Goal: Browse casually

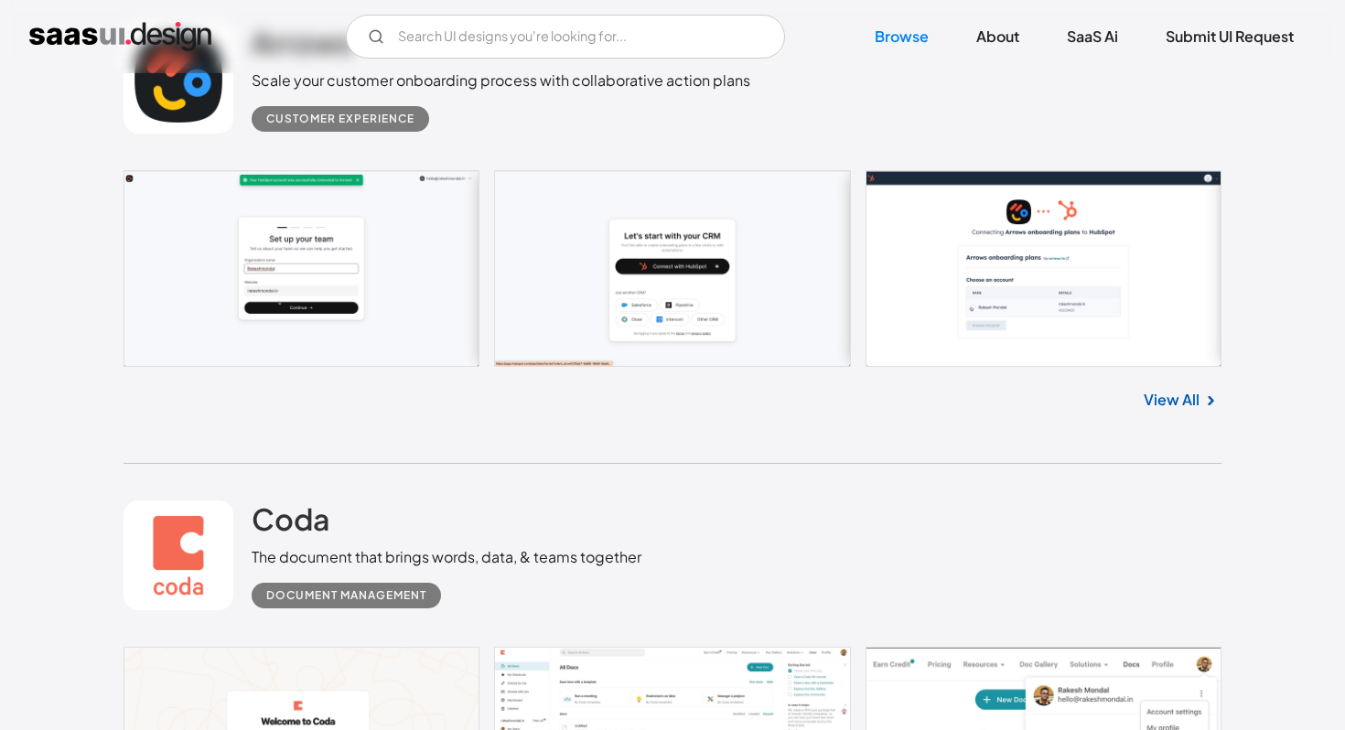
scroll to position [587, 0]
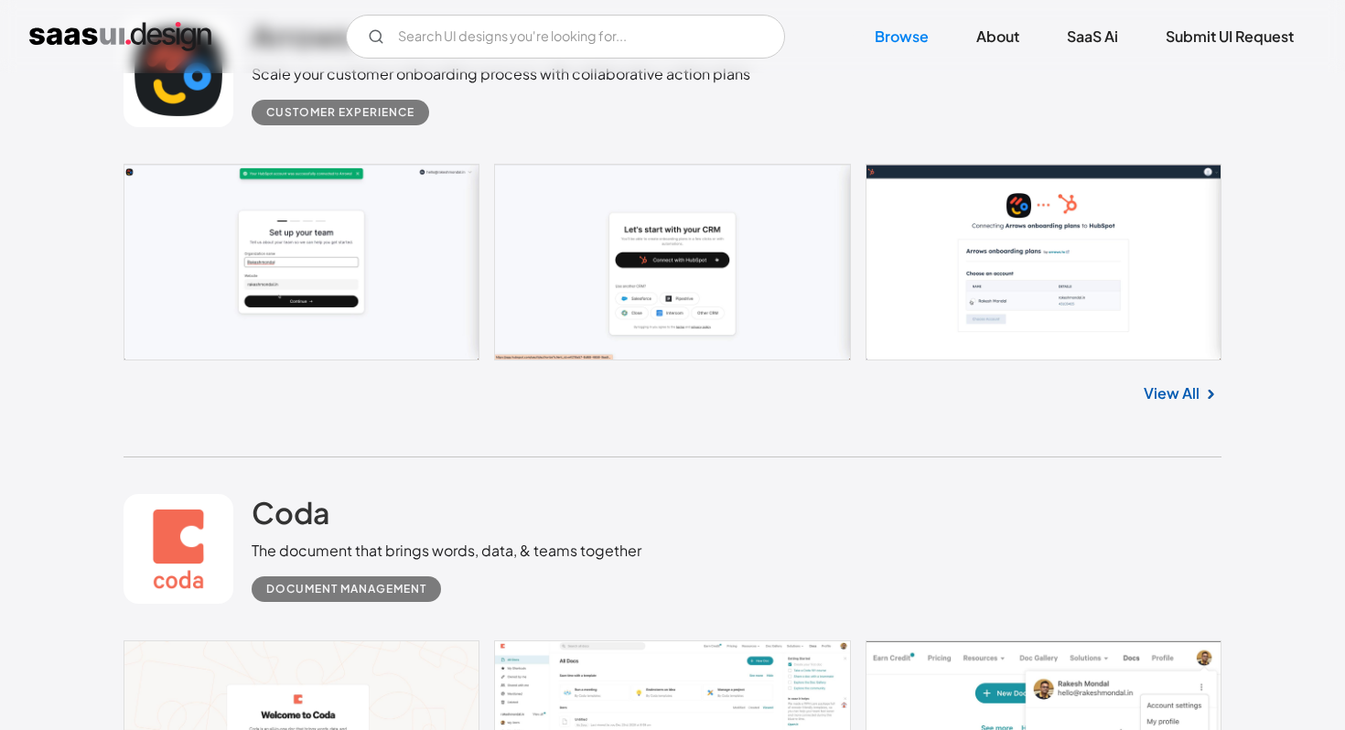
click at [180, 30] on img "home" at bounding box center [120, 36] width 182 height 29
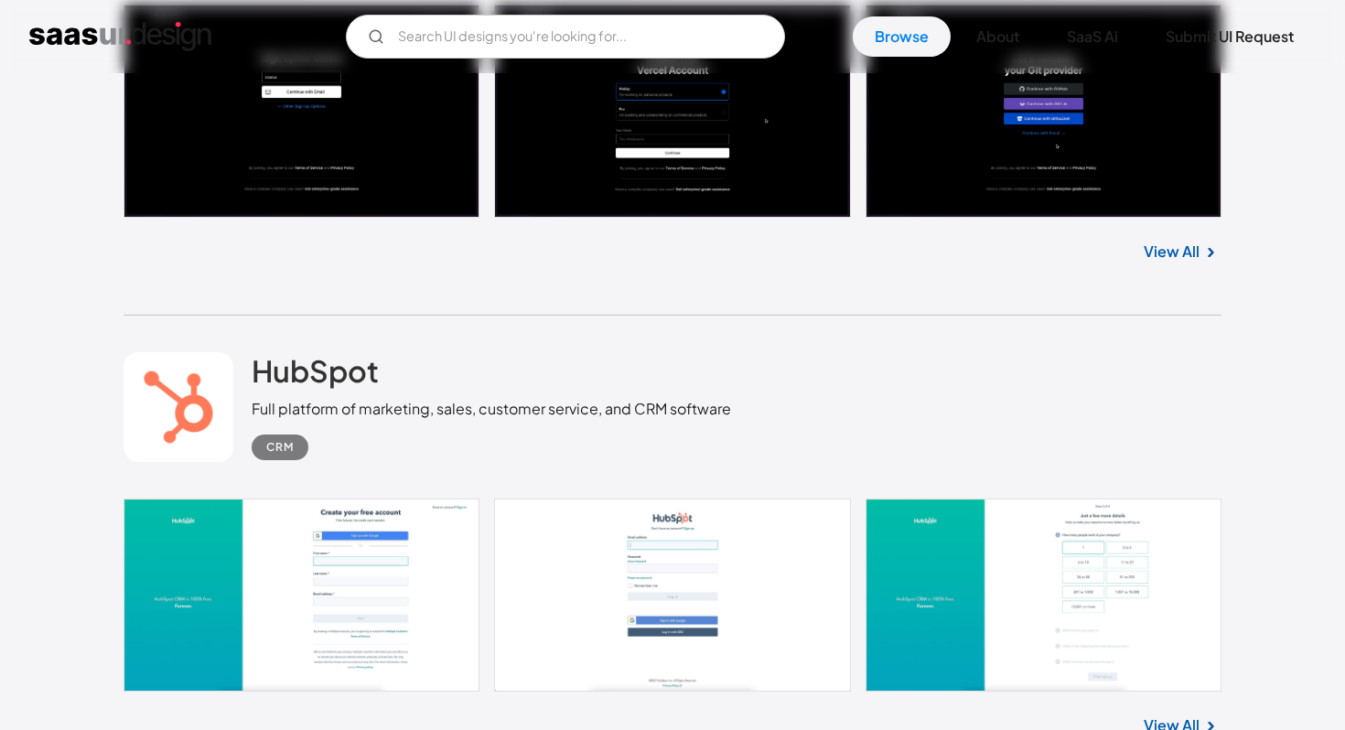
scroll to position [19734, 0]
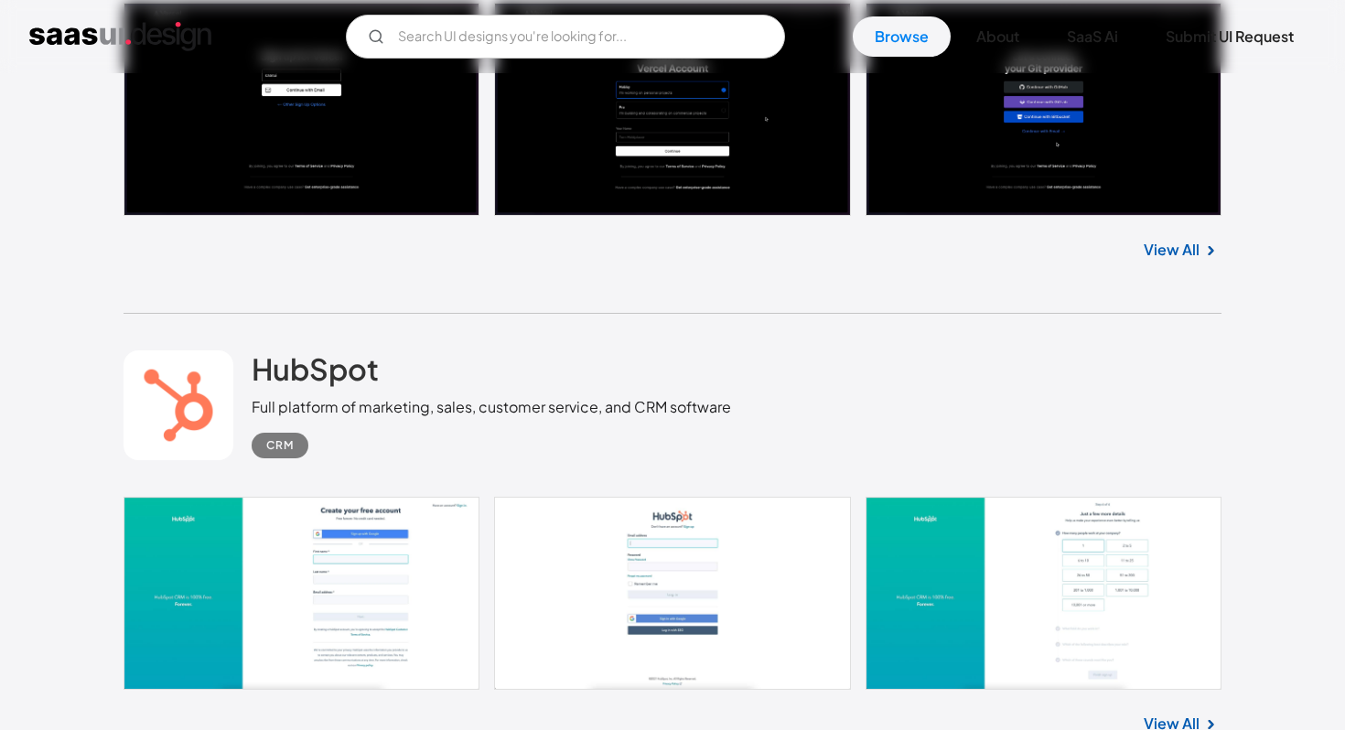
click at [558, 458] on div "HubSpot Full platform of marketing, sales, customer service, and CRM software C…" at bounding box center [673, 405] width 1098 height 183
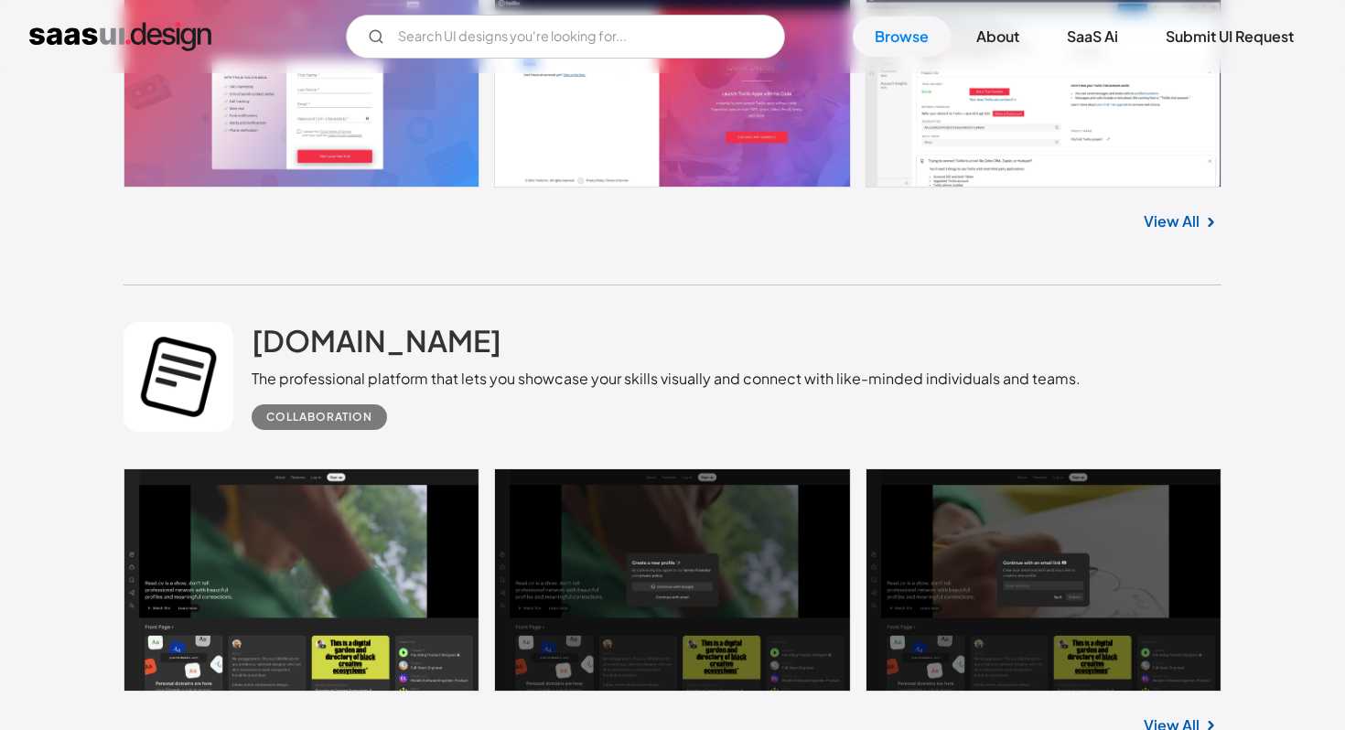
scroll to position [32373, 0]
